Goal: Task Accomplishment & Management: Use online tool/utility

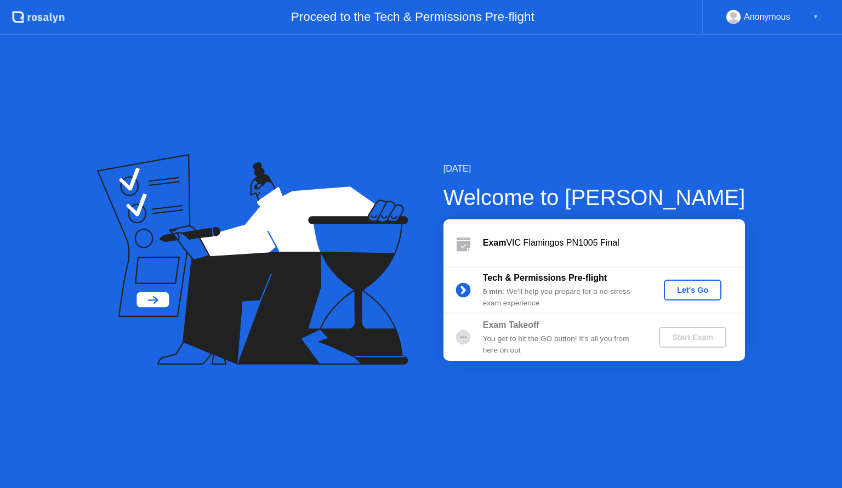
click at [685, 290] on div "Let's Go" at bounding box center [692, 290] width 49 height 9
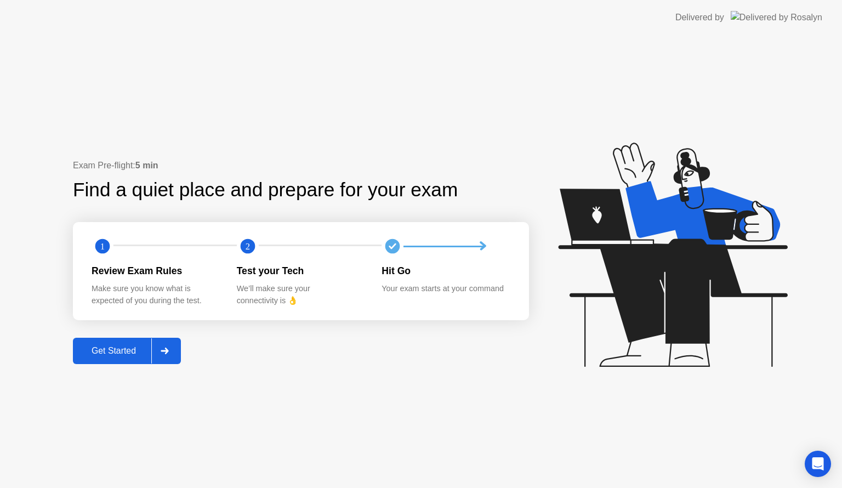
click at [127, 341] on button "Get Started" at bounding box center [127, 351] width 108 height 26
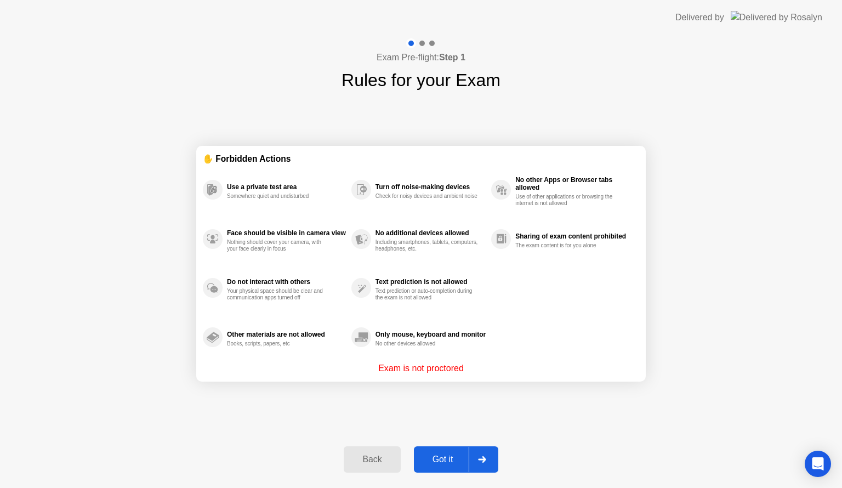
click at [438, 460] on div "Got it" at bounding box center [443, 459] width 52 height 10
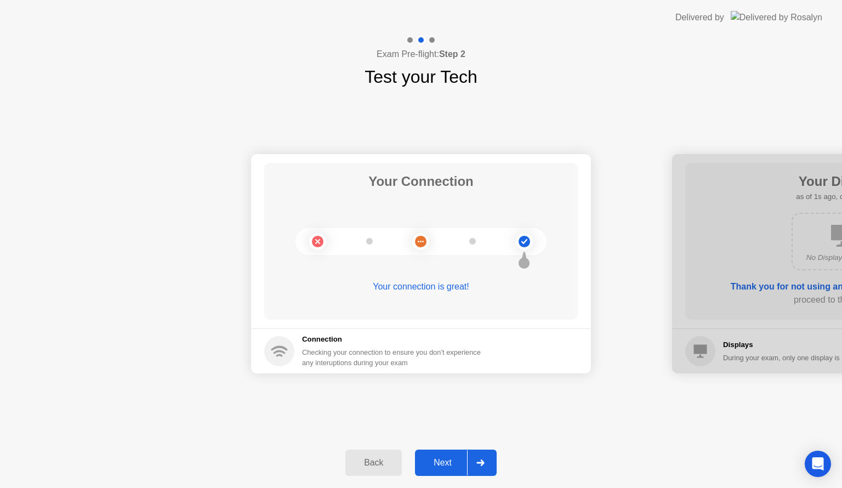
click at [438, 460] on div "Next" at bounding box center [442, 463] width 49 height 10
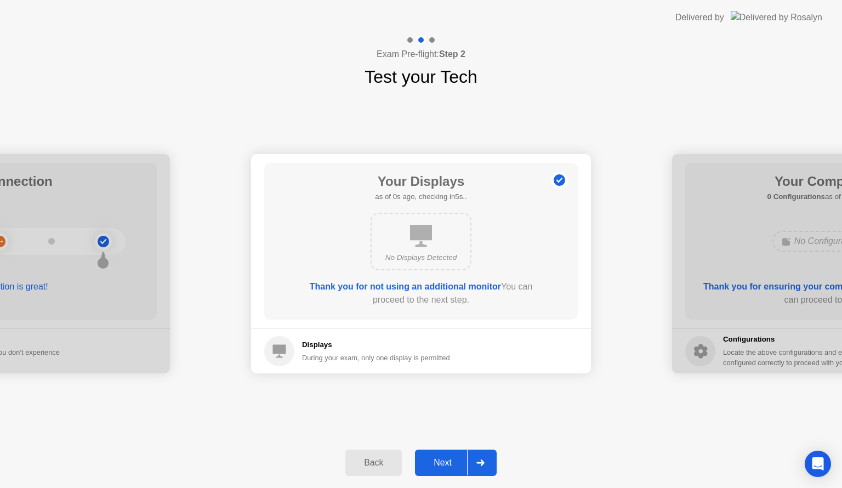
click at [438, 460] on div "Next" at bounding box center [442, 463] width 49 height 10
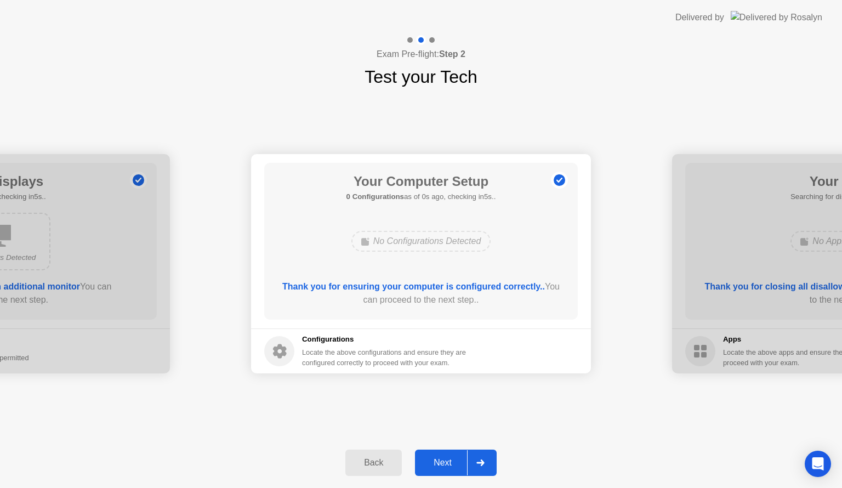
click at [438, 460] on div "Next" at bounding box center [442, 463] width 49 height 10
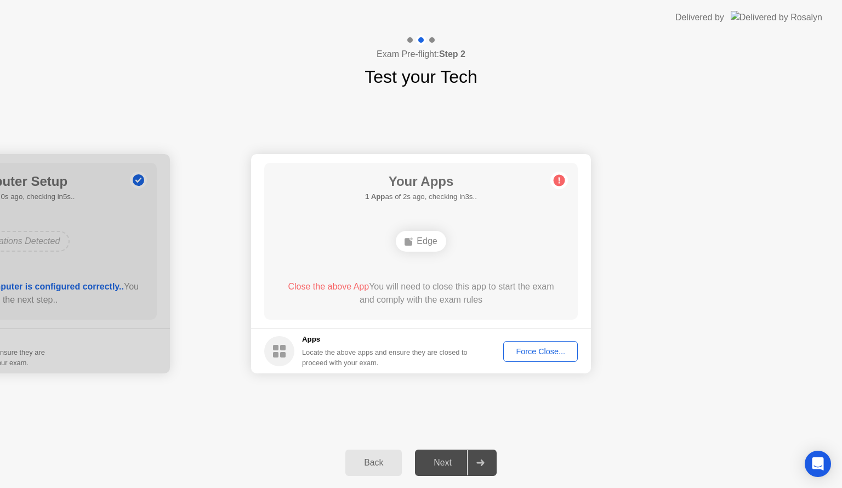
click at [556, 357] on button "Force Close..." at bounding box center [540, 351] width 75 height 21
click at [516, 343] on button "Force Close..." at bounding box center [540, 351] width 75 height 21
click at [517, 353] on div "Force Close..." at bounding box center [540, 351] width 67 height 9
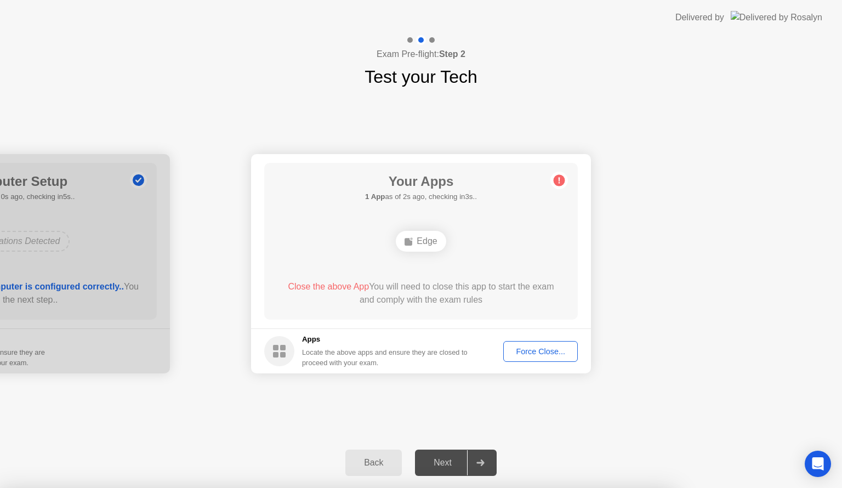
click at [524, 350] on div "Force Close..." at bounding box center [540, 351] width 67 height 9
click at [561, 351] on div "Force Close..." at bounding box center [540, 351] width 67 height 9
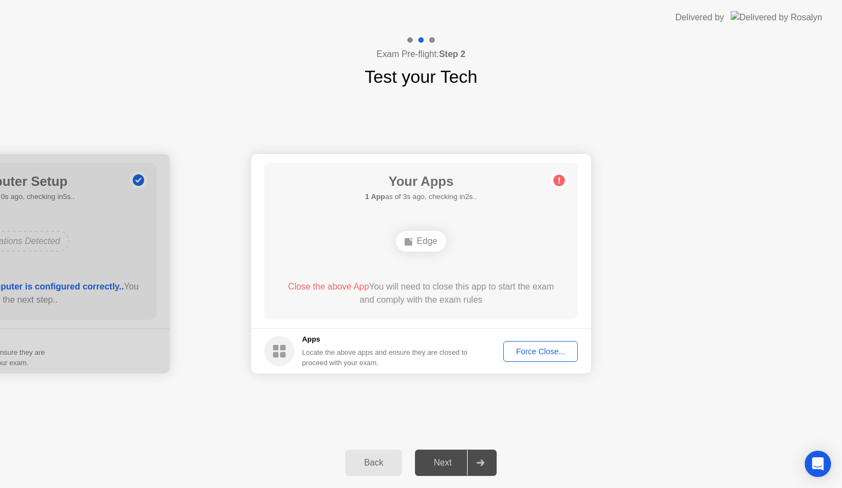
click at [528, 350] on div "Force Close..." at bounding box center [540, 351] width 67 height 9
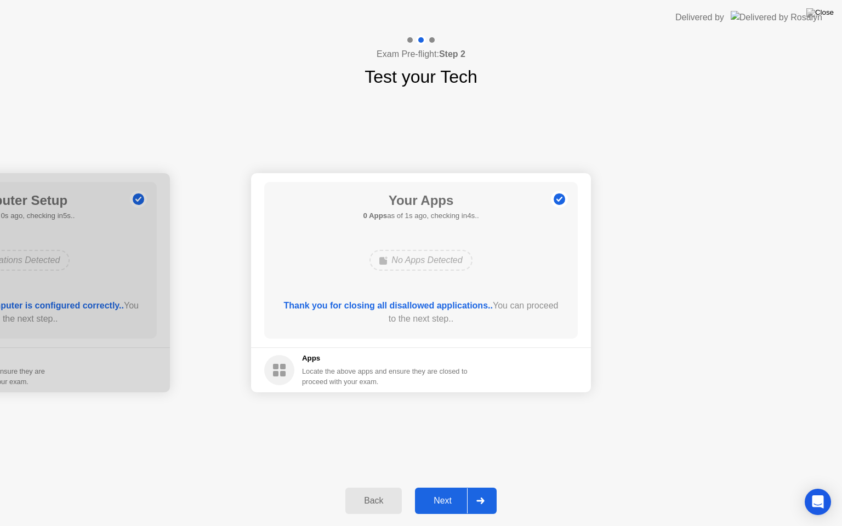
click at [437, 487] on div "Next" at bounding box center [442, 501] width 49 height 10
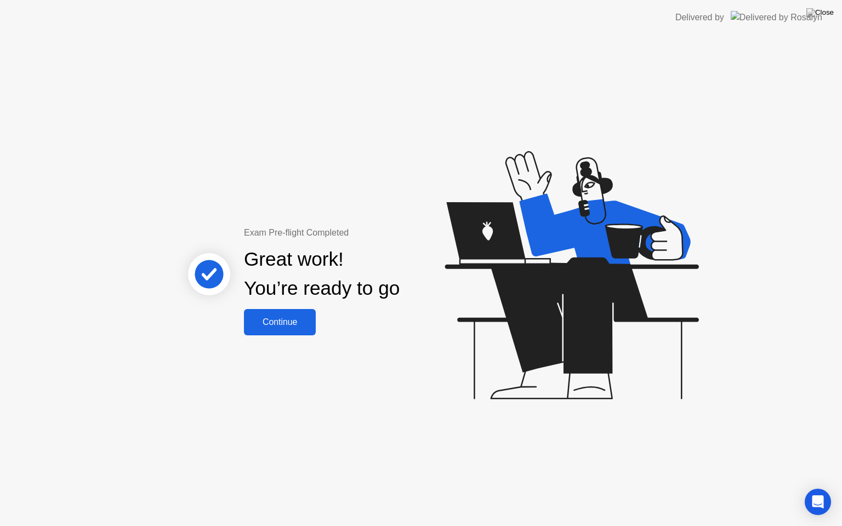
click at [300, 317] on div "Continue" at bounding box center [279, 322] width 65 height 10
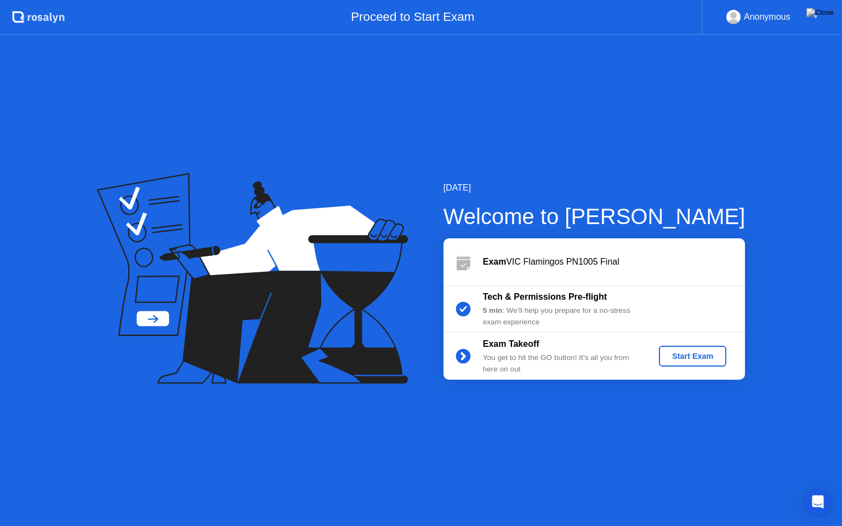
click at [694, 355] on div "Start Exam" at bounding box center [692, 356] width 59 height 9
